Goal: Browse casually

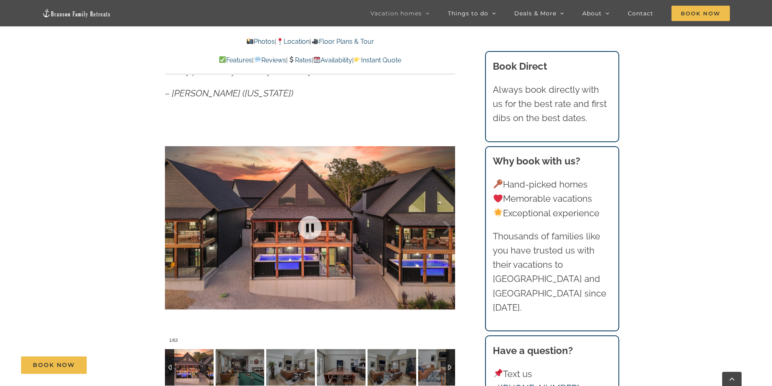
scroll to position [729, 0]
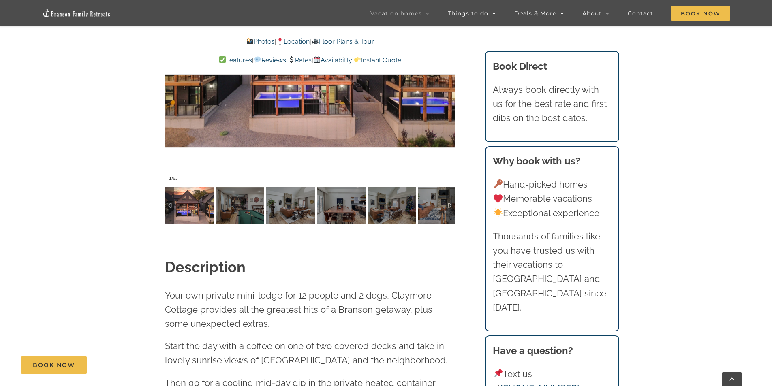
click at [192, 210] on img at bounding box center [189, 205] width 49 height 36
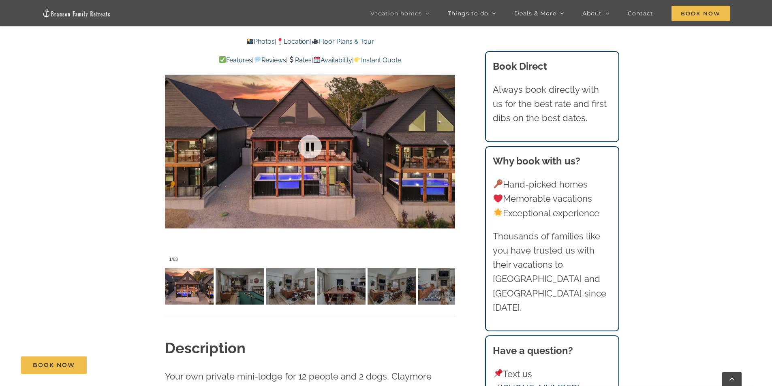
scroll to position [608, 0]
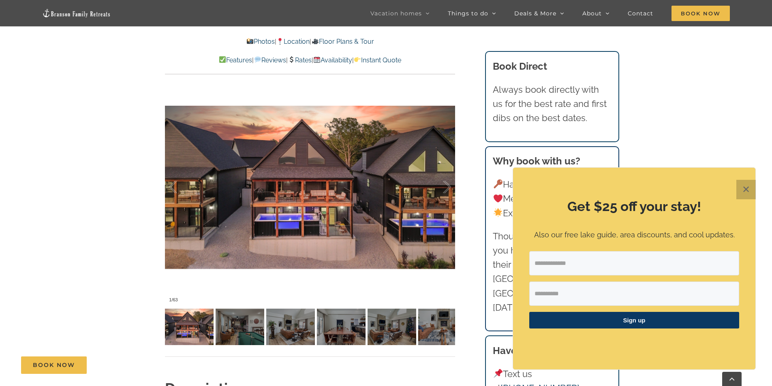
click at [751, 198] on button "✕" at bounding box center [745, 189] width 19 height 19
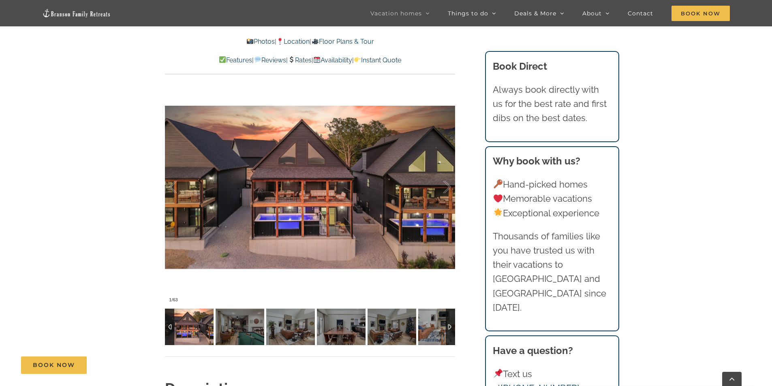
click at [449, 331] on div at bounding box center [450, 327] width 9 height 36
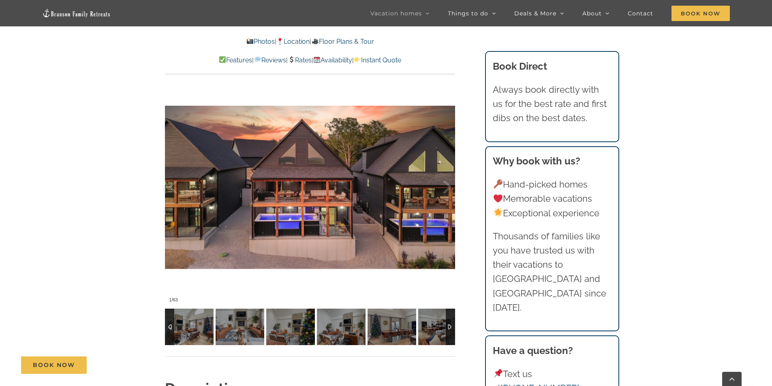
click at [171, 320] on div at bounding box center [169, 327] width 9 height 36
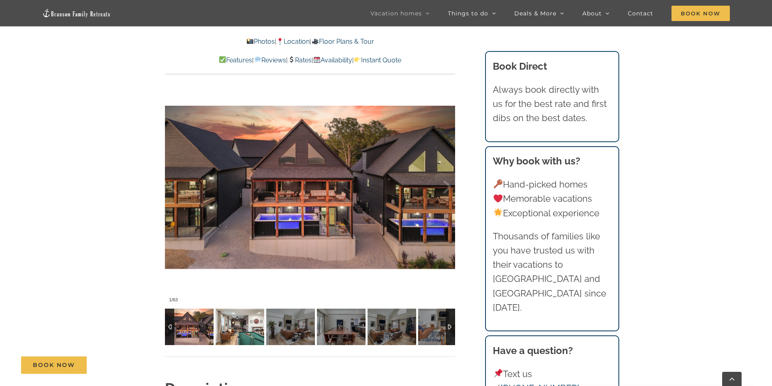
click at [244, 335] on img at bounding box center [240, 327] width 49 height 36
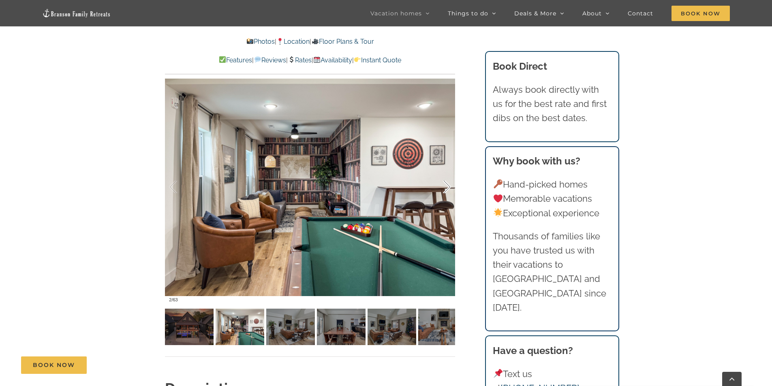
click at [449, 195] on div at bounding box center [438, 187] width 25 height 50
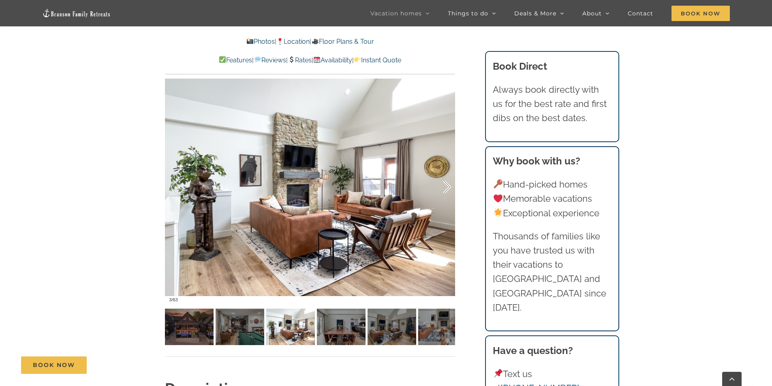
click at [449, 195] on div at bounding box center [438, 187] width 25 height 50
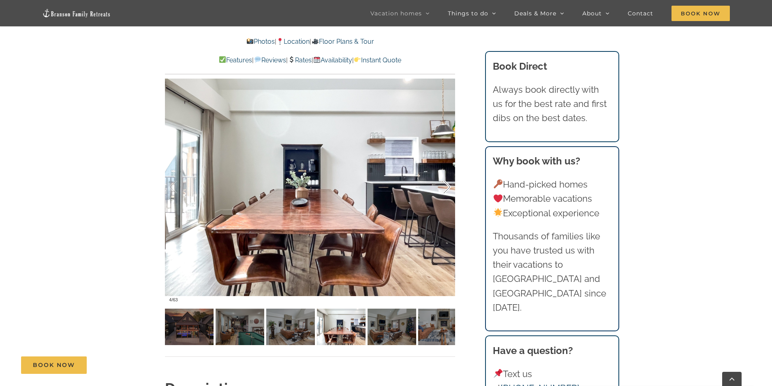
click at [448, 195] on div at bounding box center [438, 187] width 25 height 50
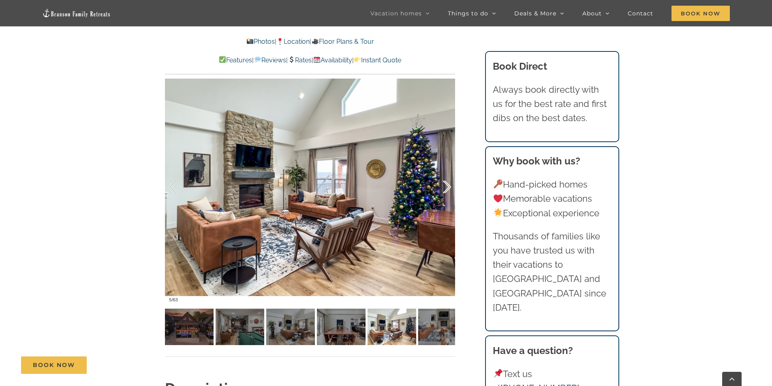
click at [447, 196] on div at bounding box center [438, 187] width 25 height 50
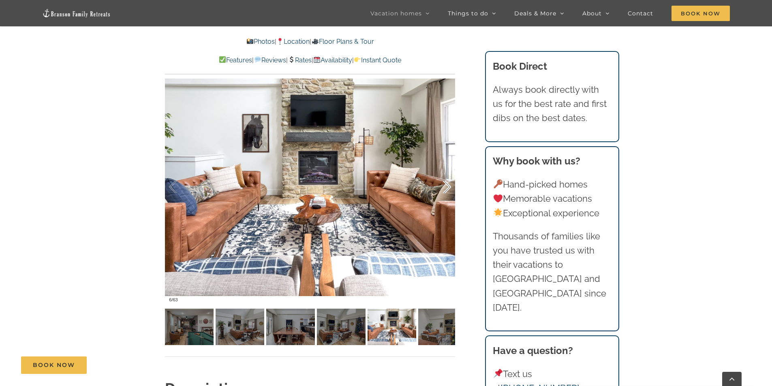
click at [447, 196] on div at bounding box center [438, 187] width 25 height 50
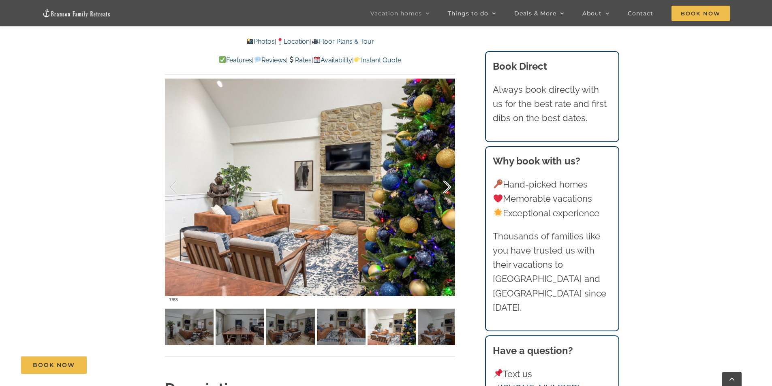
click at [447, 196] on div at bounding box center [438, 187] width 25 height 50
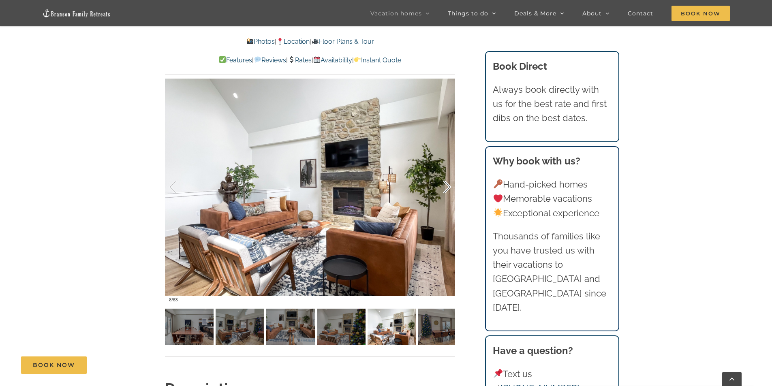
click at [447, 196] on div at bounding box center [438, 187] width 25 height 50
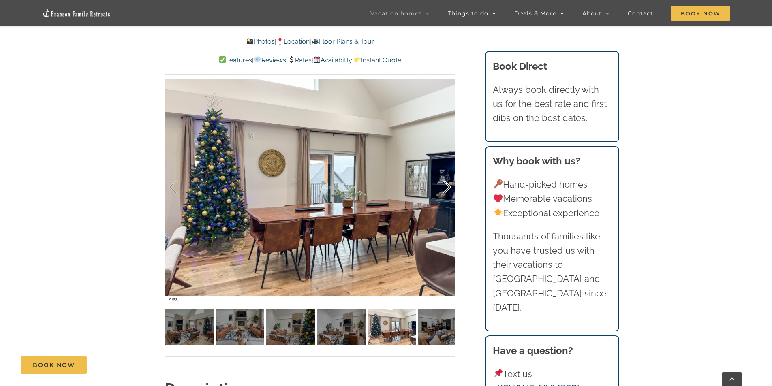
click at [447, 196] on div at bounding box center [438, 187] width 25 height 50
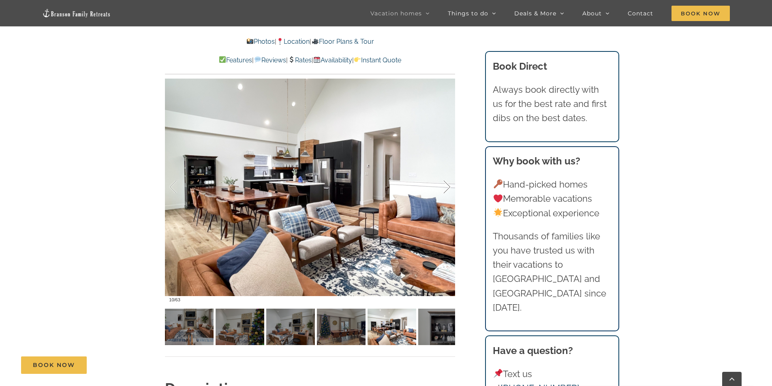
click at [447, 196] on div at bounding box center [438, 187] width 25 height 50
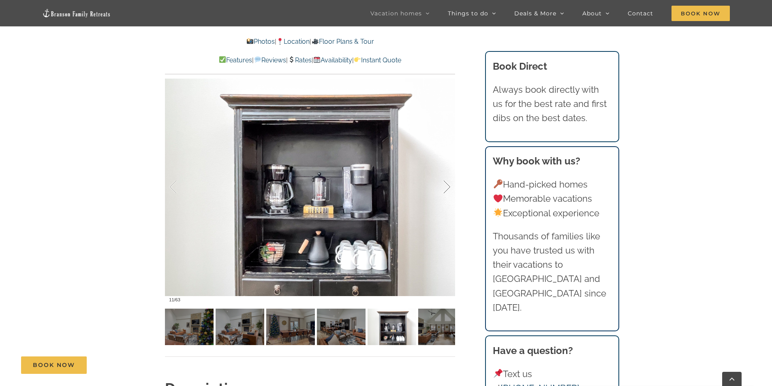
click at [447, 196] on div at bounding box center [438, 187] width 25 height 50
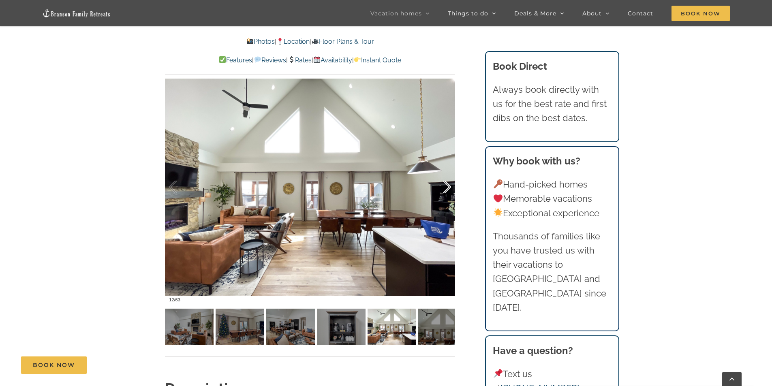
click at [447, 196] on div at bounding box center [438, 187] width 25 height 50
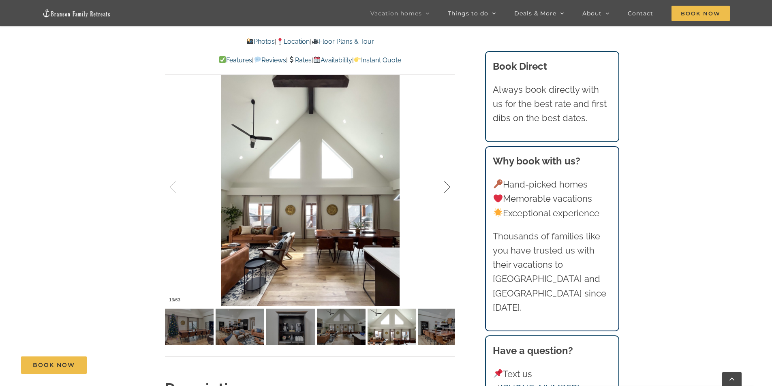
click at [447, 196] on div at bounding box center [438, 187] width 25 height 50
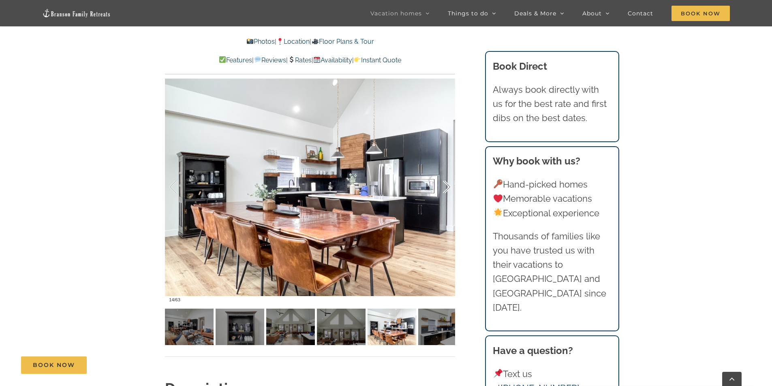
click at [447, 196] on div at bounding box center [438, 187] width 25 height 50
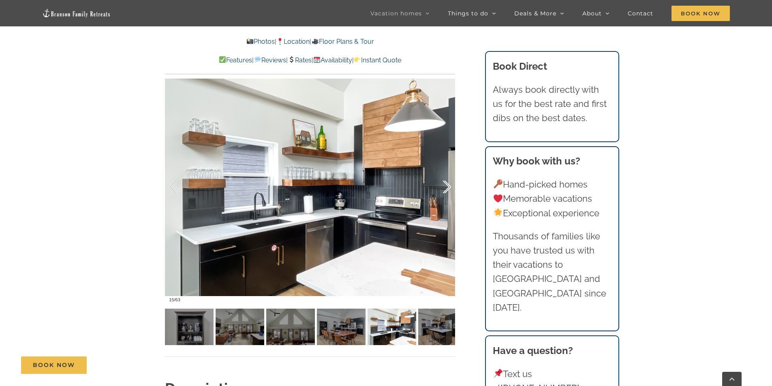
click at [447, 196] on div at bounding box center [438, 187] width 25 height 50
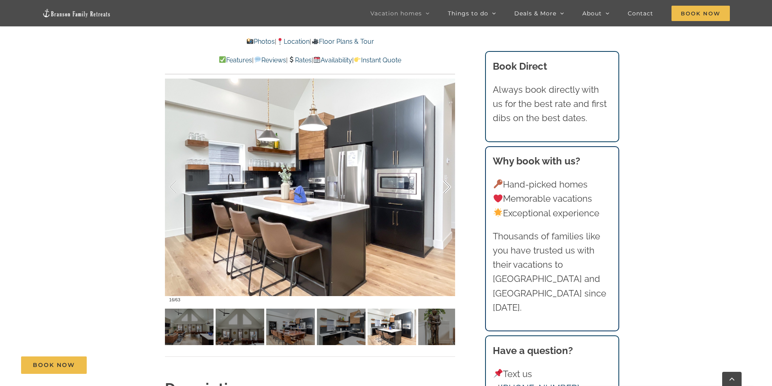
click at [447, 196] on div at bounding box center [438, 187] width 25 height 50
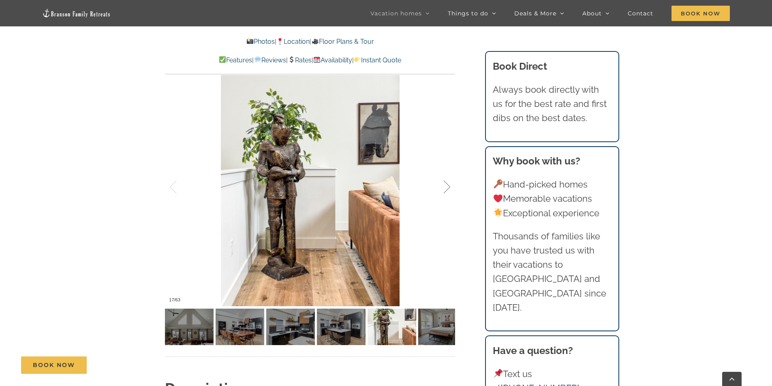
click at [447, 196] on div at bounding box center [438, 187] width 25 height 50
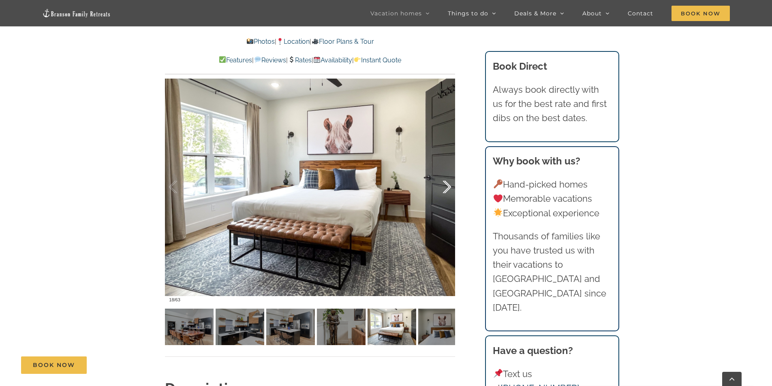
click at [447, 196] on div at bounding box center [438, 187] width 25 height 50
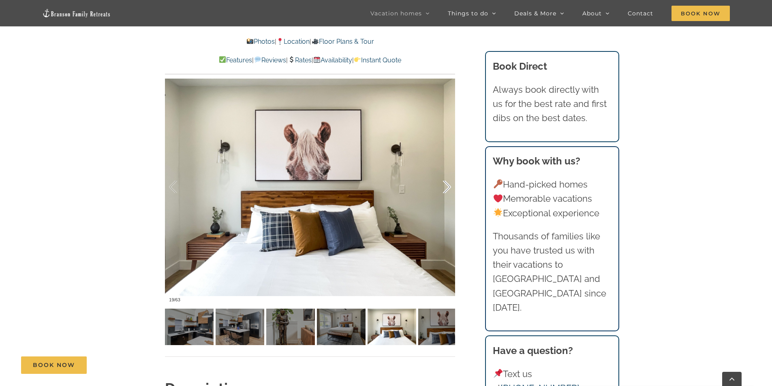
click at [447, 196] on div at bounding box center [438, 187] width 25 height 50
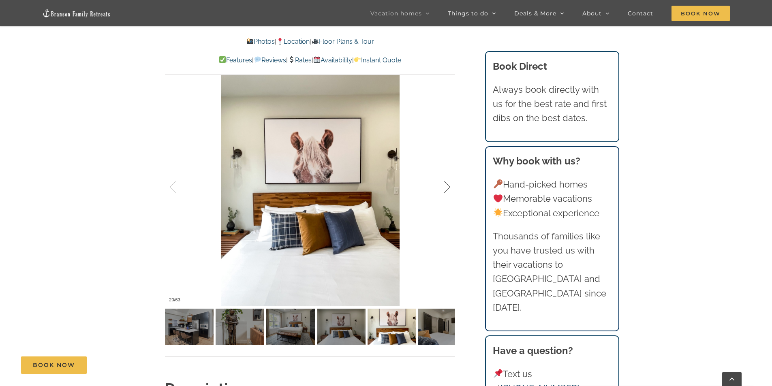
click at [447, 196] on div at bounding box center [438, 187] width 25 height 50
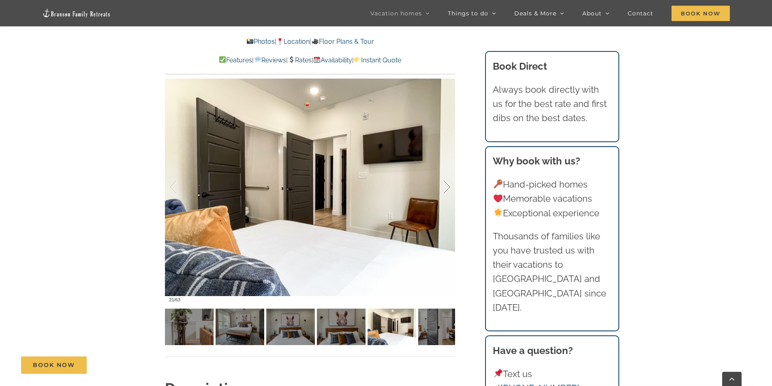
click at [447, 196] on div at bounding box center [438, 187] width 25 height 50
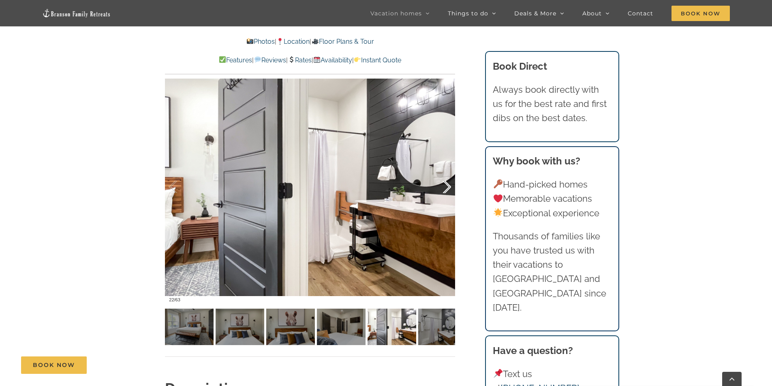
click at [447, 196] on div at bounding box center [438, 187] width 25 height 50
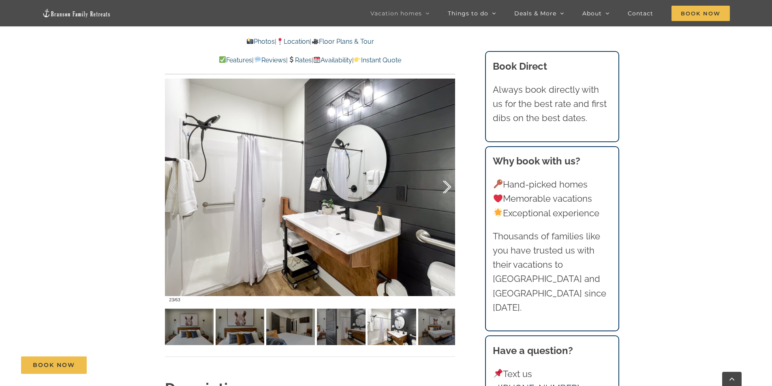
click at [447, 196] on div at bounding box center [438, 187] width 25 height 50
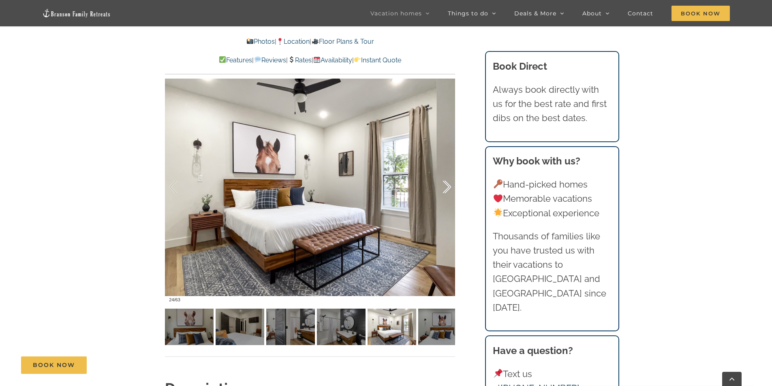
click at [447, 196] on div at bounding box center [438, 187] width 25 height 50
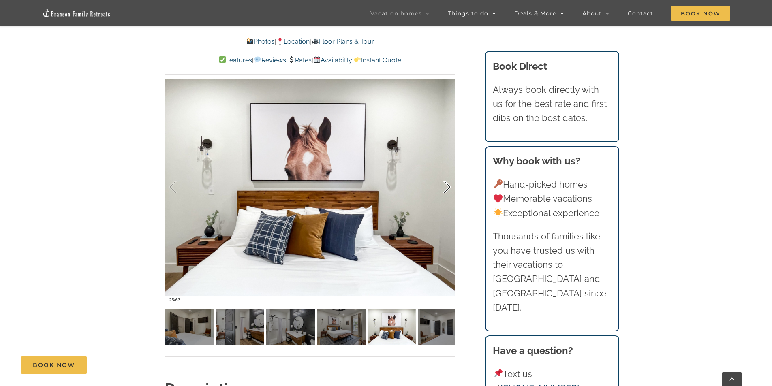
click at [447, 196] on div at bounding box center [438, 187] width 25 height 50
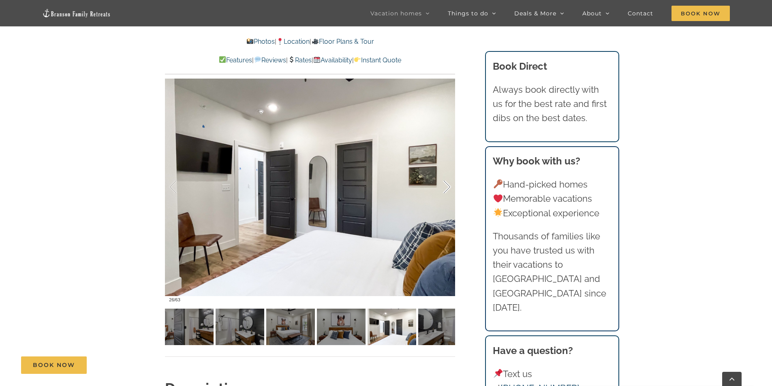
click at [447, 196] on div at bounding box center [438, 187] width 25 height 50
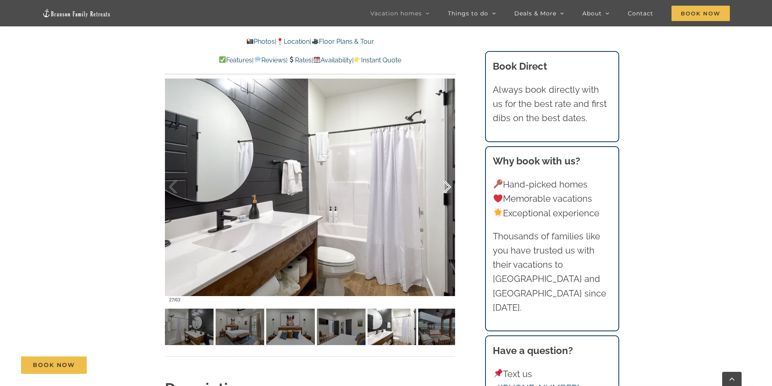
click at [443, 192] on div at bounding box center [438, 187] width 25 height 50
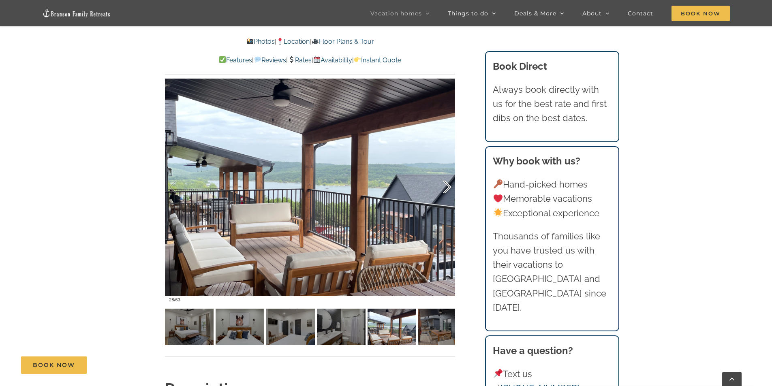
click at [443, 191] on div at bounding box center [438, 187] width 25 height 50
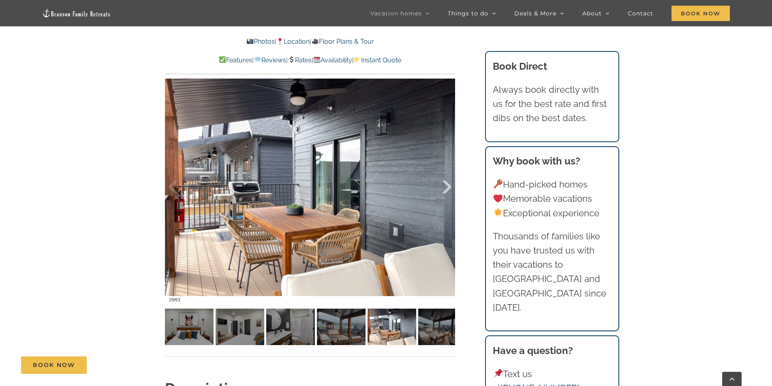
click at [443, 192] on div at bounding box center [438, 187] width 25 height 50
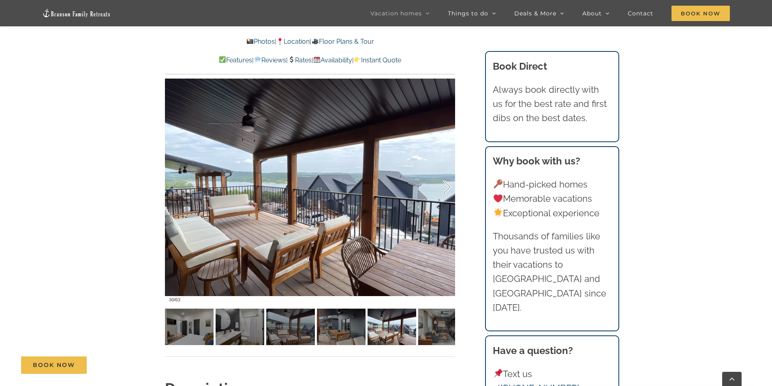
click at [443, 193] on div at bounding box center [438, 187] width 25 height 50
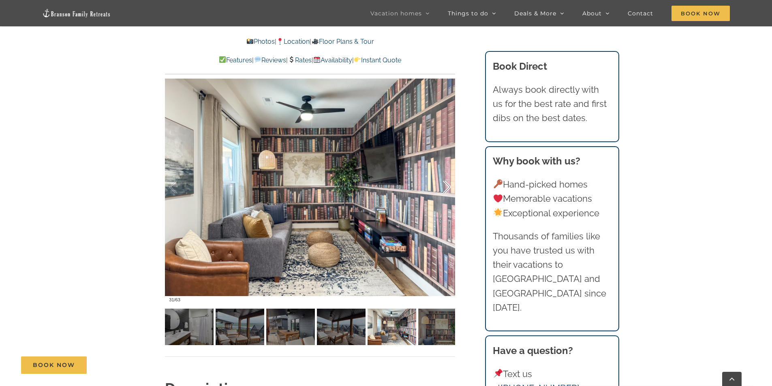
click at [443, 193] on div at bounding box center [438, 187] width 25 height 50
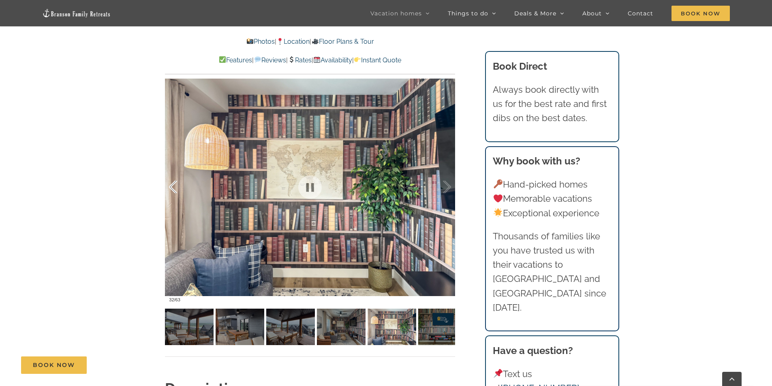
click at [171, 179] on div at bounding box center [181, 187] width 25 height 50
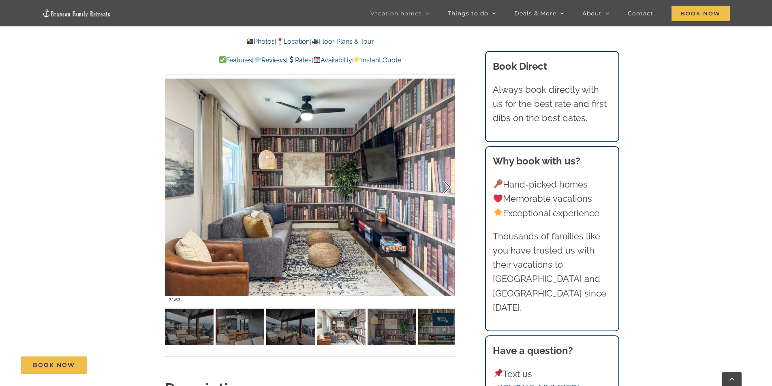
click at [441, 188] on div at bounding box center [438, 187] width 25 height 50
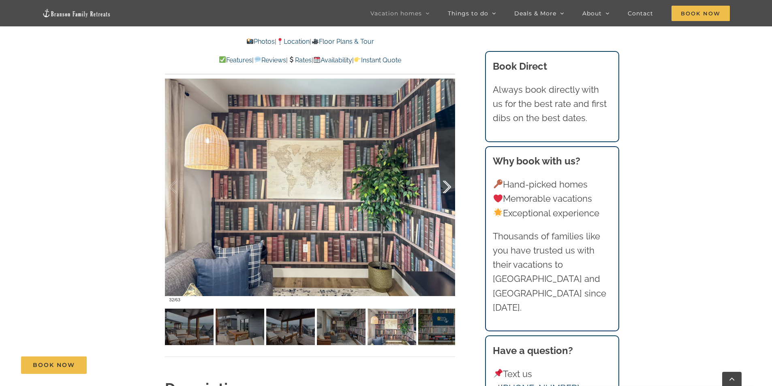
click at [441, 188] on div at bounding box center [438, 187] width 25 height 50
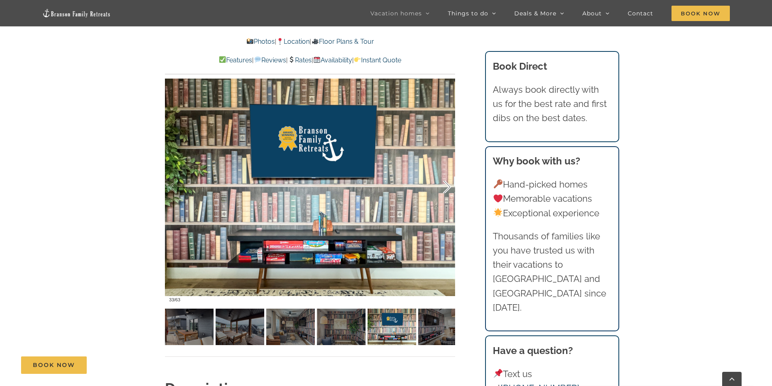
click at [442, 188] on div at bounding box center [438, 187] width 25 height 50
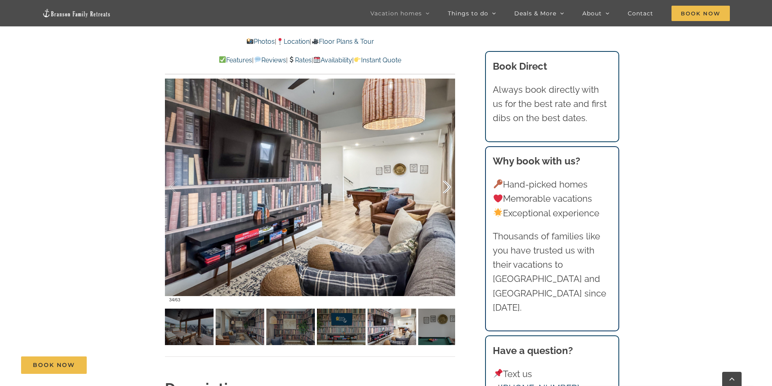
click at [444, 188] on div at bounding box center [438, 187] width 25 height 50
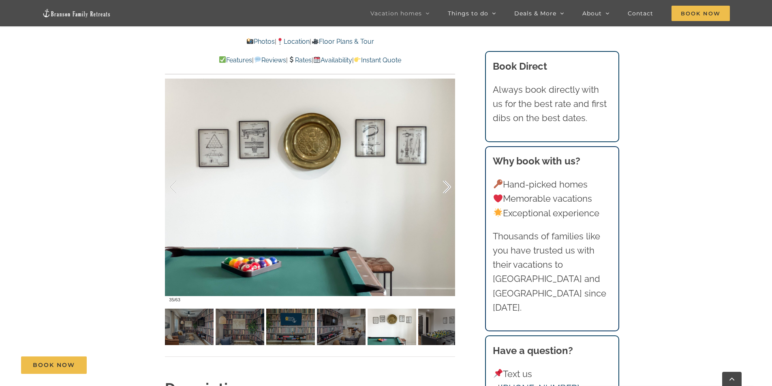
click at [444, 188] on div at bounding box center [438, 187] width 25 height 50
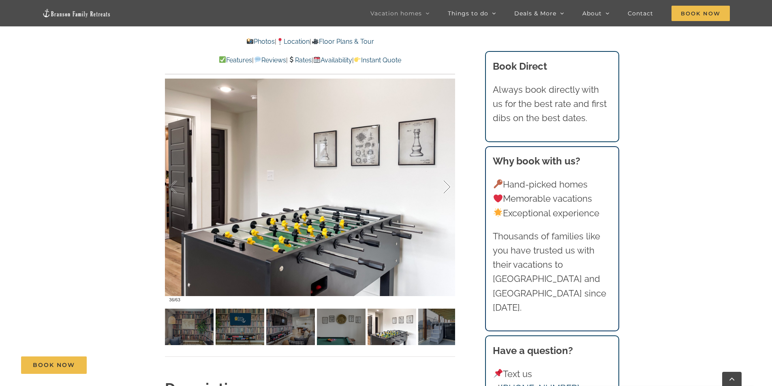
click at [444, 188] on div at bounding box center [438, 187] width 25 height 50
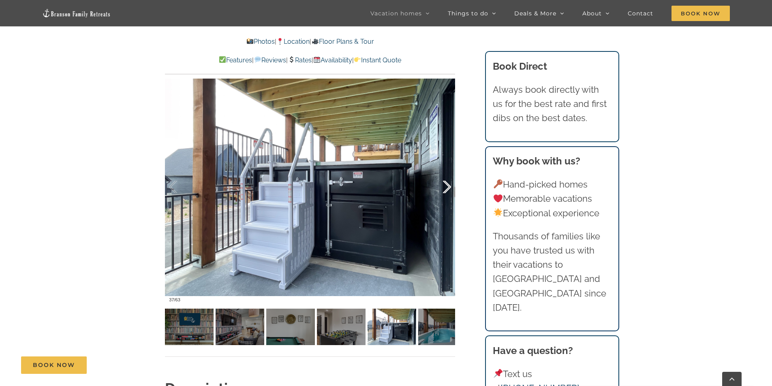
click at [444, 188] on div at bounding box center [438, 187] width 25 height 50
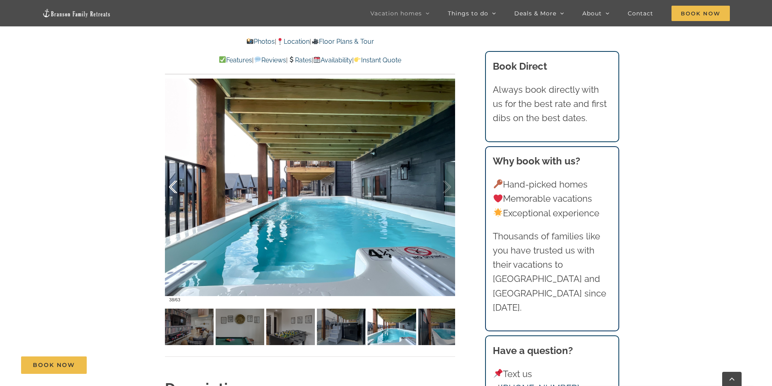
click at [179, 182] on div at bounding box center [181, 187] width 25 height 50
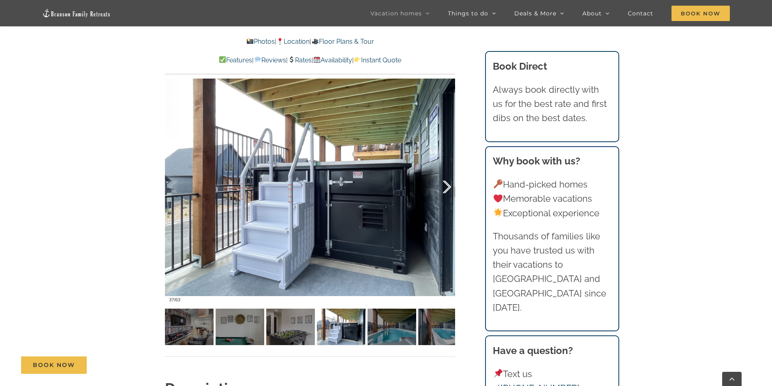
click at [444, 190] on div at bounding box center [438, 187] width 25 height 50
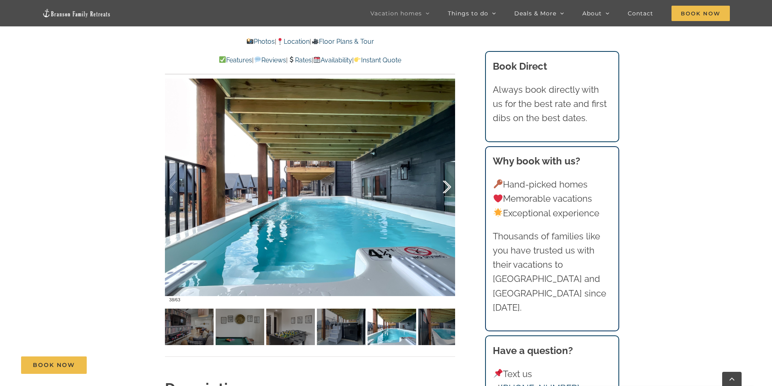
click at [444, 190] on div at bounding box center [438, 187] width 25 height 50
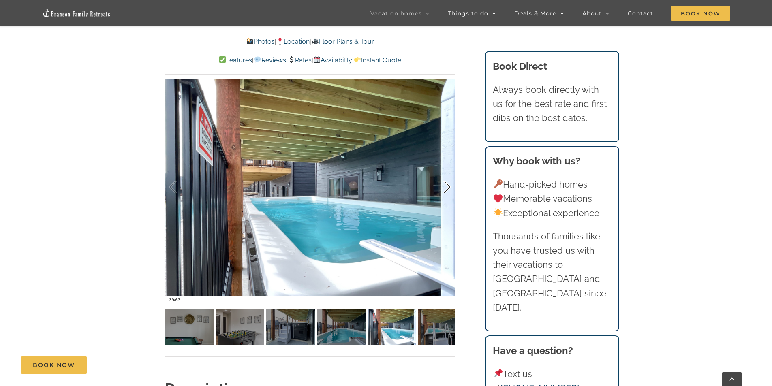
click at [444, 190] on div at bounding box center [438, 187] width 25 height 50
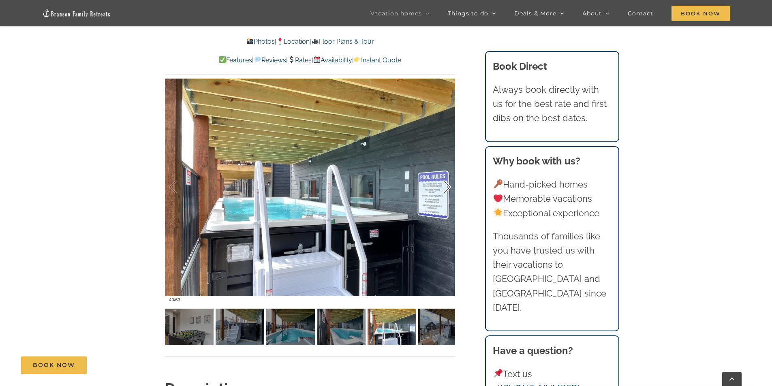
click at [444, 190] on div at bounding box center [438, 187] width 25 height 50
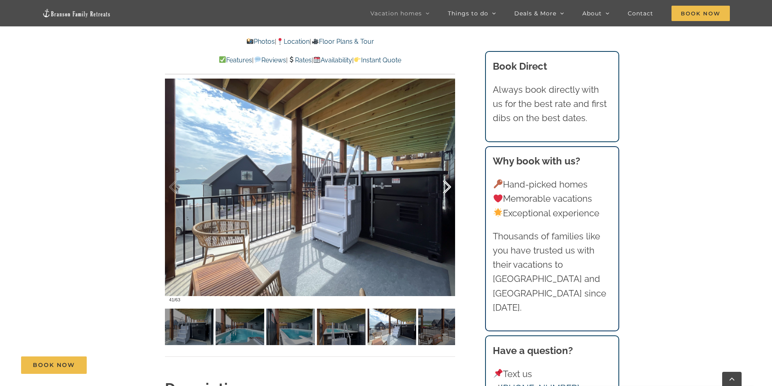
click at [444, 190] on div at bounding box center [438, 187] width 25 height 50
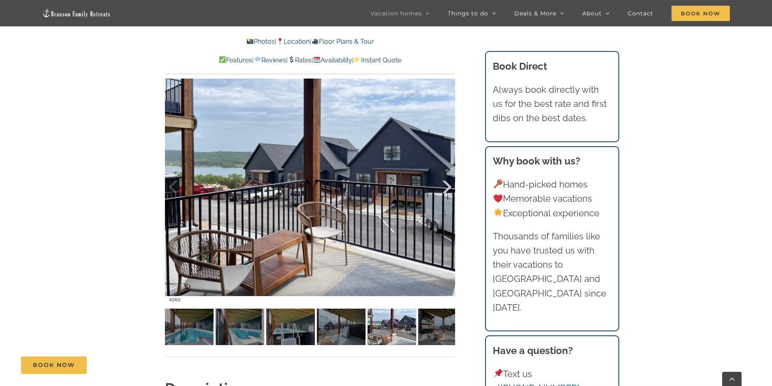
click at [444, 190] on div at bounding box center [438, 187] width 25 height 50
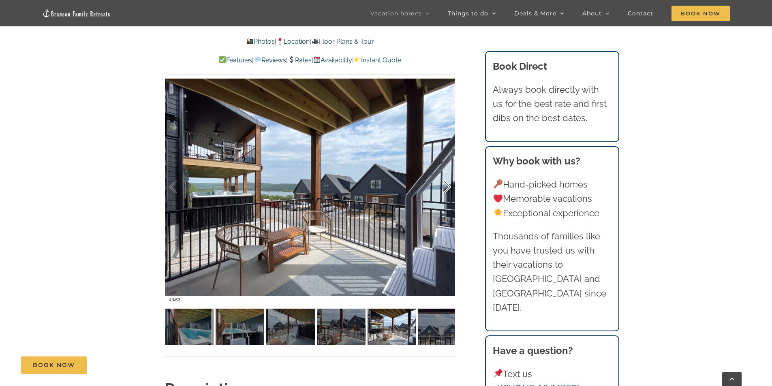
click at [443, 191] on div at bounding box center [438, 187] width 25 height 50
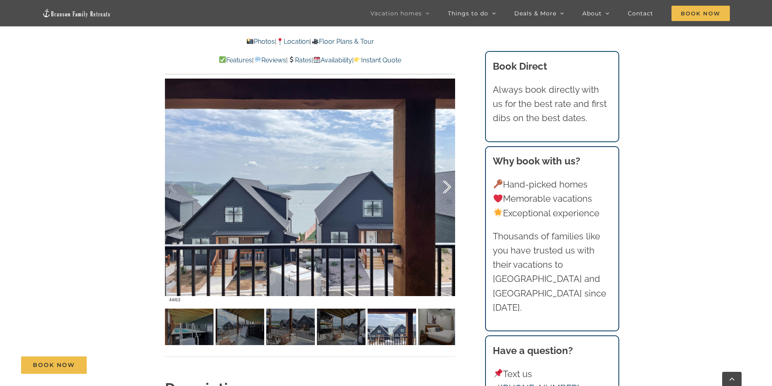
click at [443, 191] on div at bounding box center [438, 187] width 25 height 50
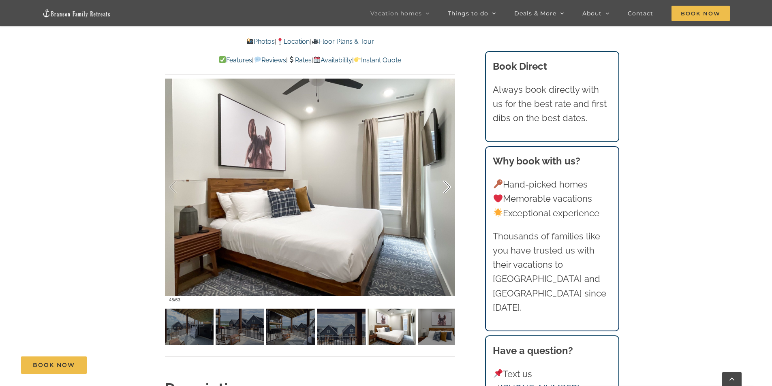
click at [443, 192] on div at bounding box center [438, 187] width 25 height 50
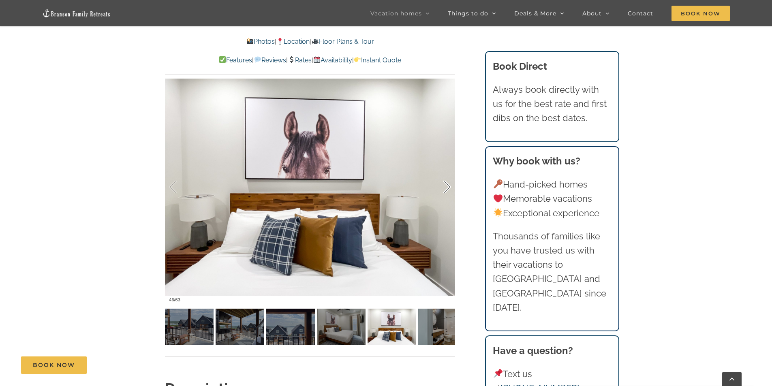
click at [443, 192] on div at bounding box center [438, 187] width 25 height 50
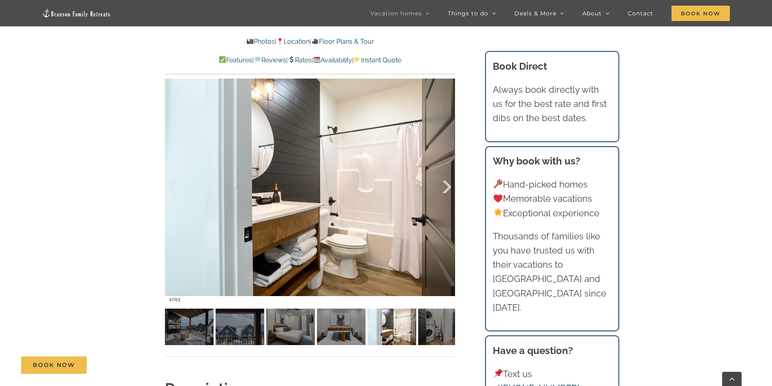
click at [443, 192] on div at bounding box center [438, 187] width 25 height 50
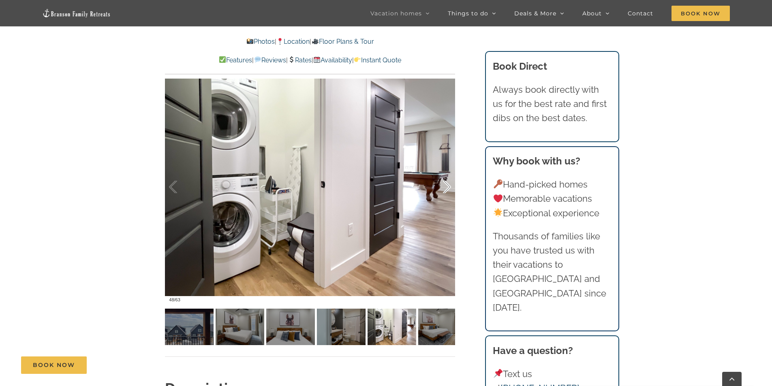
click at [443, 192] on div at bounding box center [438, 187] width 25 height 50
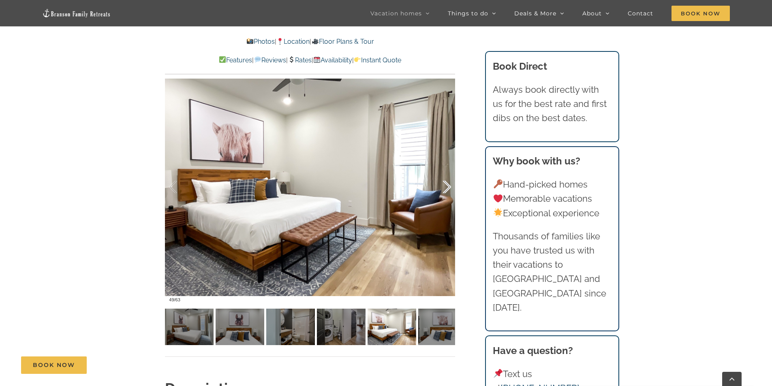
click at [443, 192] on div at bounding box center [438, 187] width 25 height 50
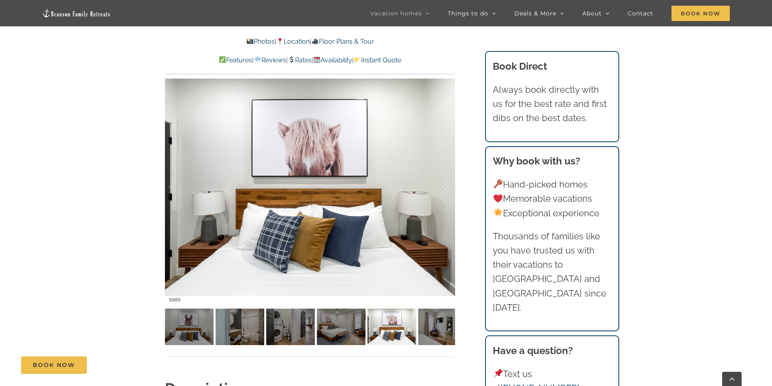
click at [443, 192] on div at bounding box center [438, 187] width 25 height 50
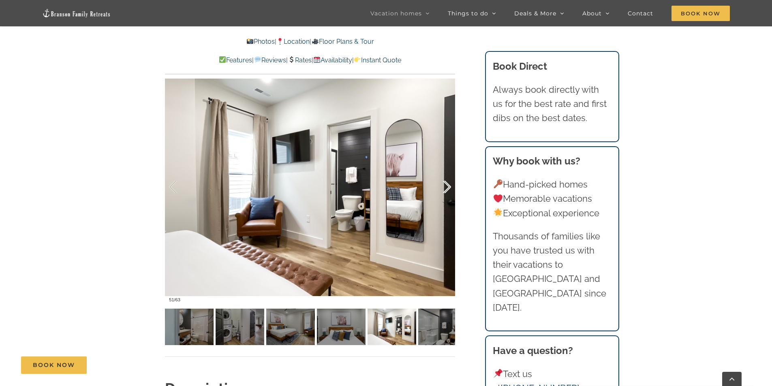
click at [443, 192] on div at bounding box center [438, 187] width 25 height 50
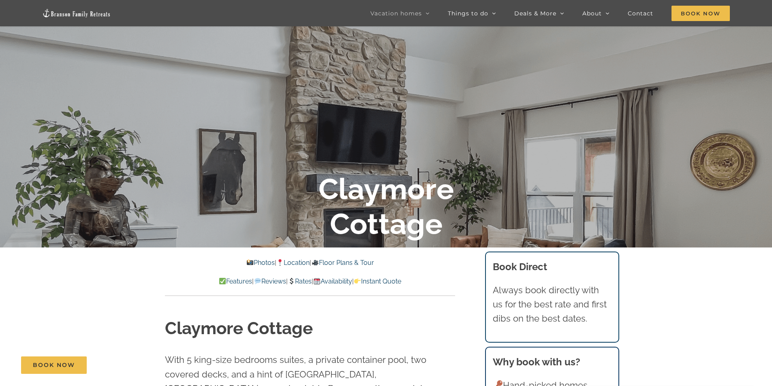
scroll to position [0, 0]
